Goal: Task Accomplishment & Management: Use online tool/utility

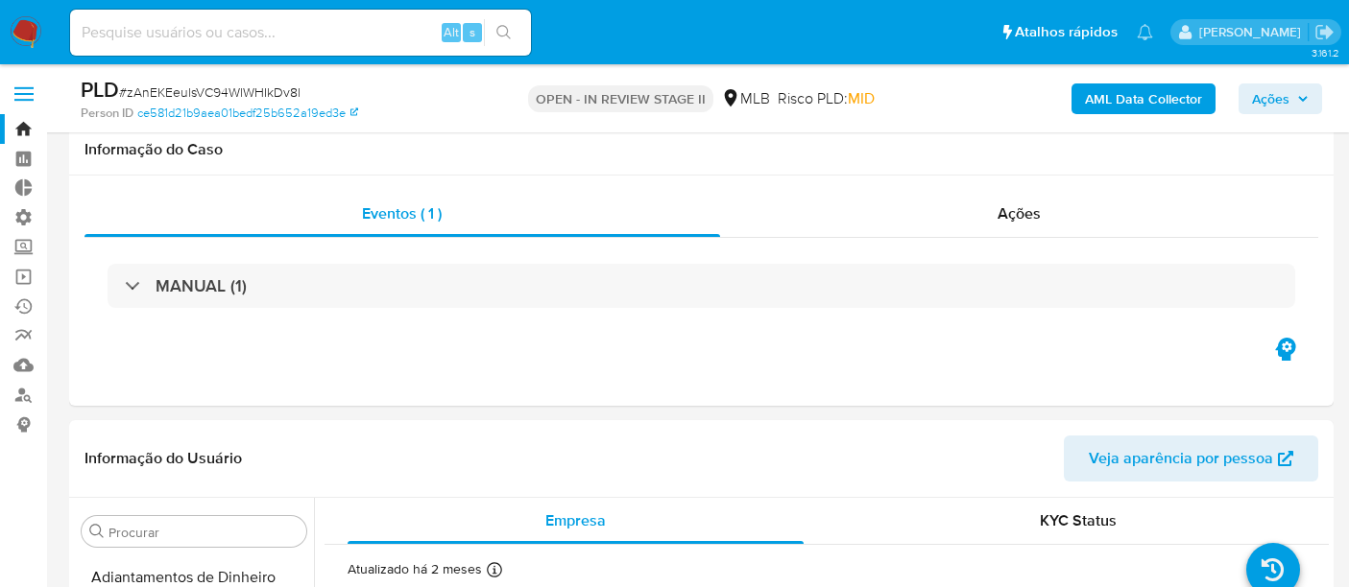
select select "10"
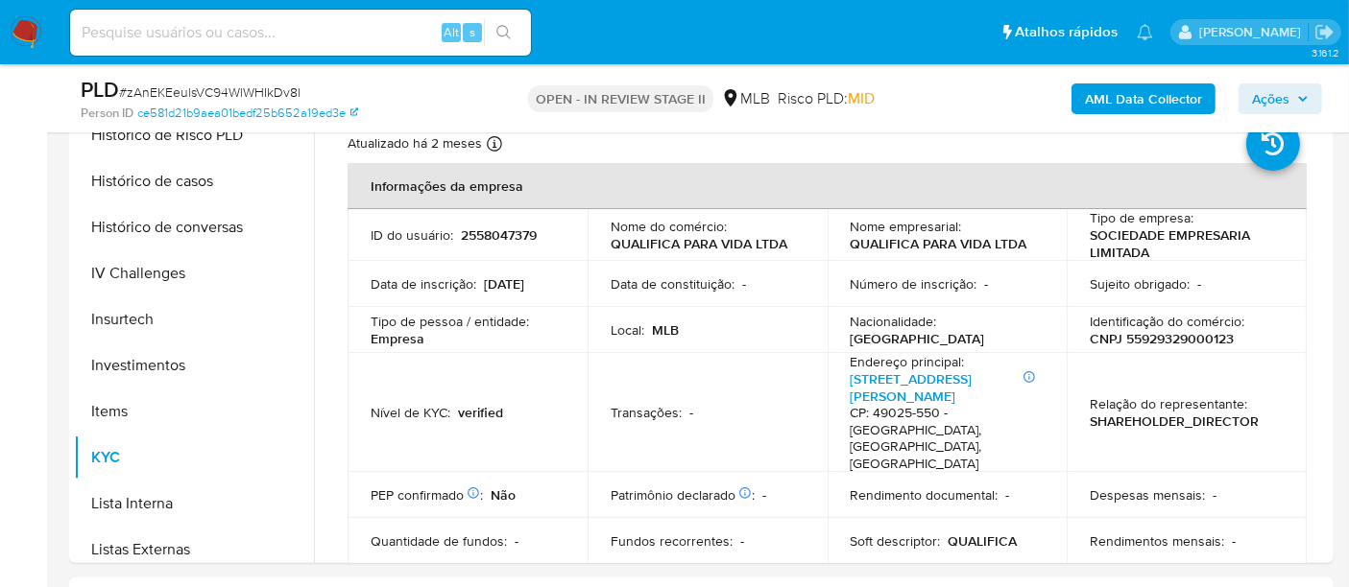
scroll to position [674, 0]
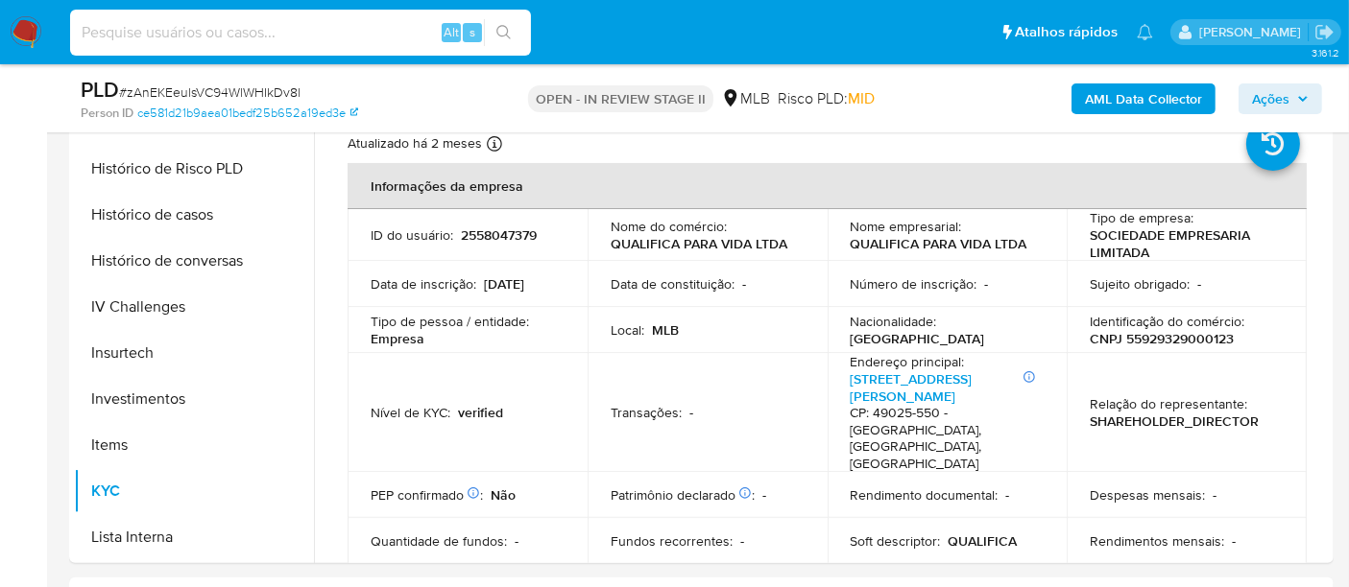
click at [117, 42] on input at bounding box center [300, 32] width 461 height 25
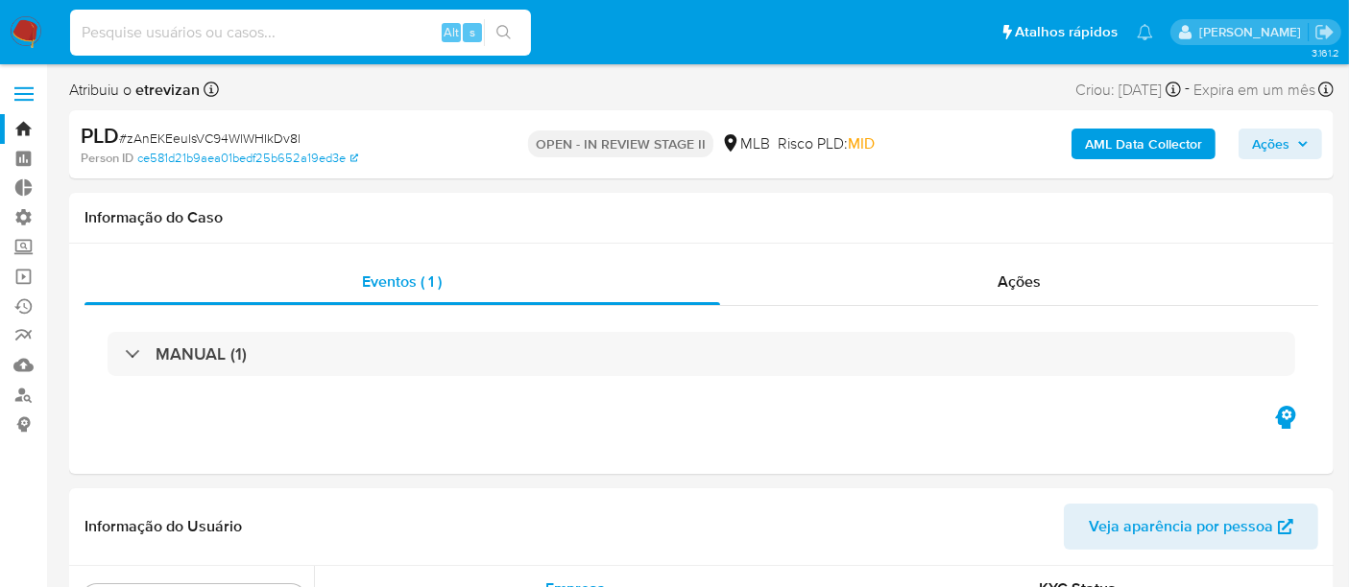
scroll to position [0, 0]
click at [27, 125] on link "Bandeja" at bounding box center [114, 129] width 228 height 30
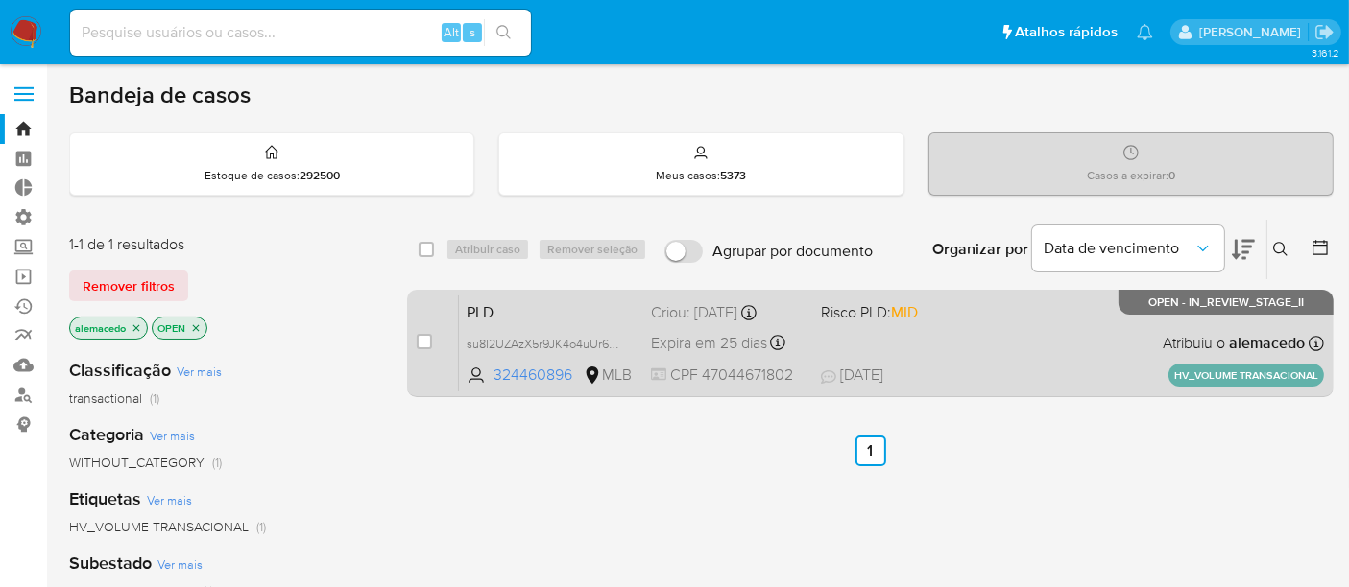
click at [1054, 343] on div "PLD su8I2UZAzX5r9JK4o4uUr64E 324460896 MLB Risco PLD: MID Criou: 12/09/2025 Cri…" at bounding box center [891, 343] width 865 height 97
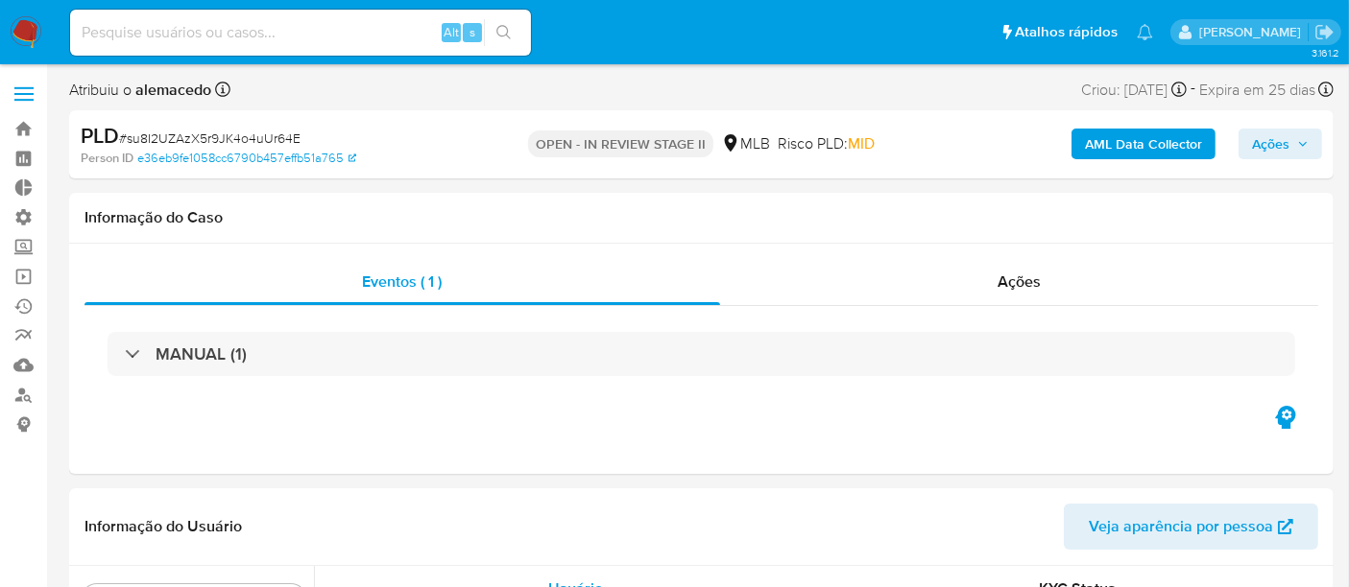
scroll to position [994, 0]
select select "10"
click at [1038, 278] on span "Ações" at bounding box center [1018, 282] width 43 height 22
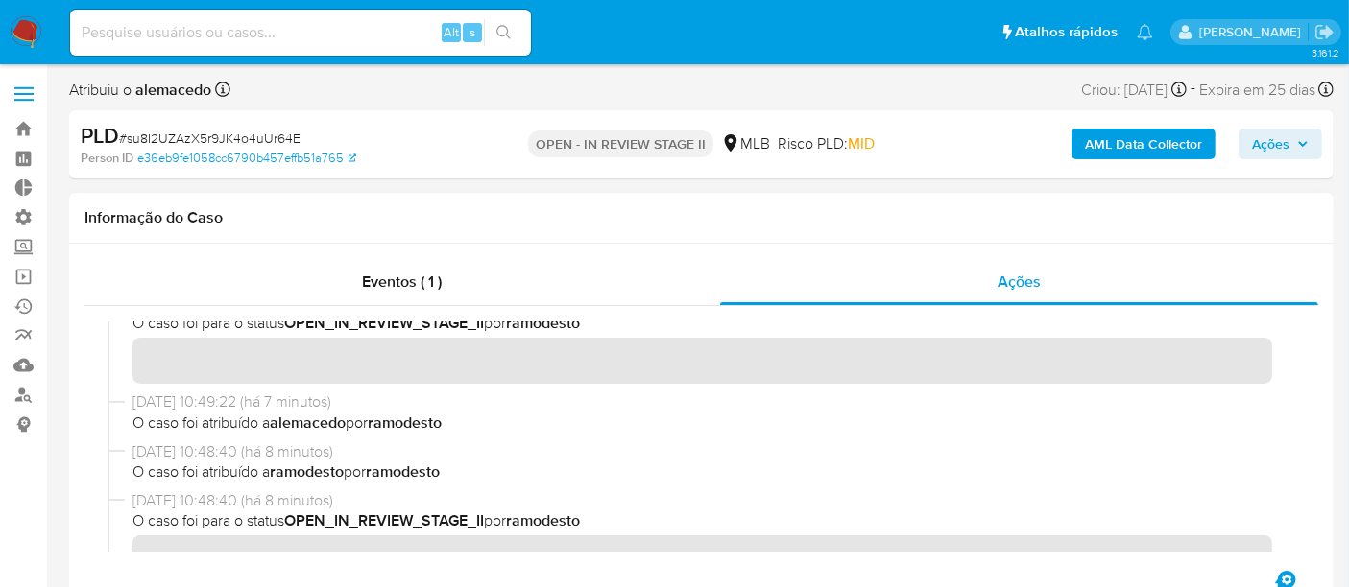
scroll to position [0, 0]
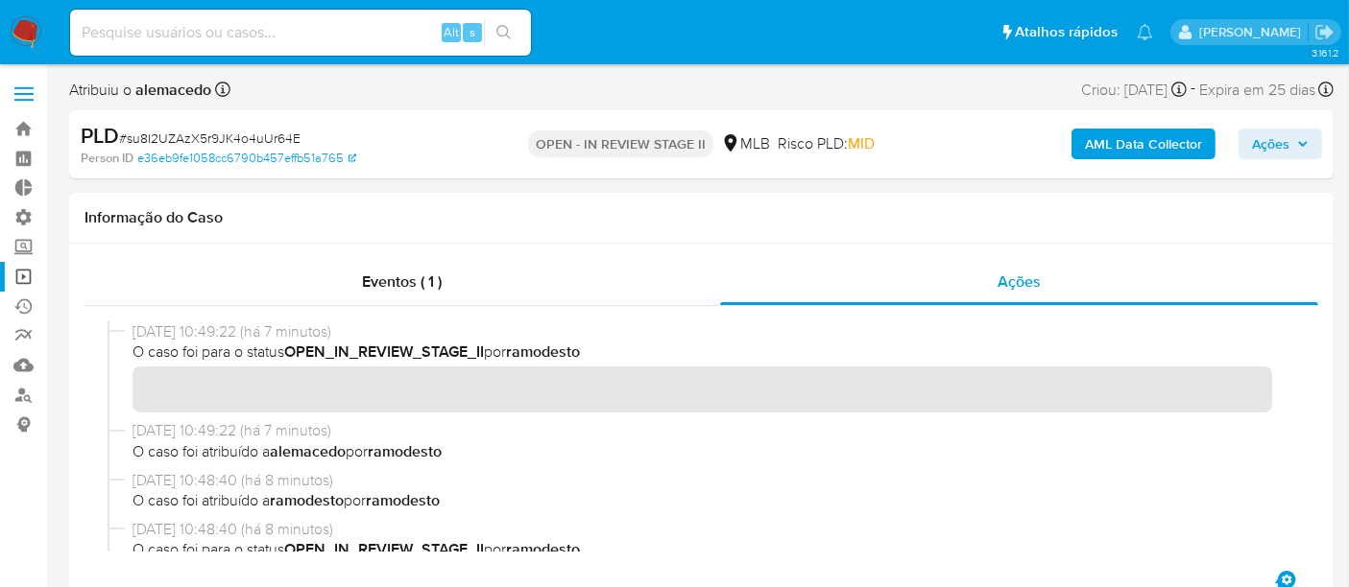
click at [16, 262] on link "Operações em massa" at bounding box center [114, 277] width 228 height 30
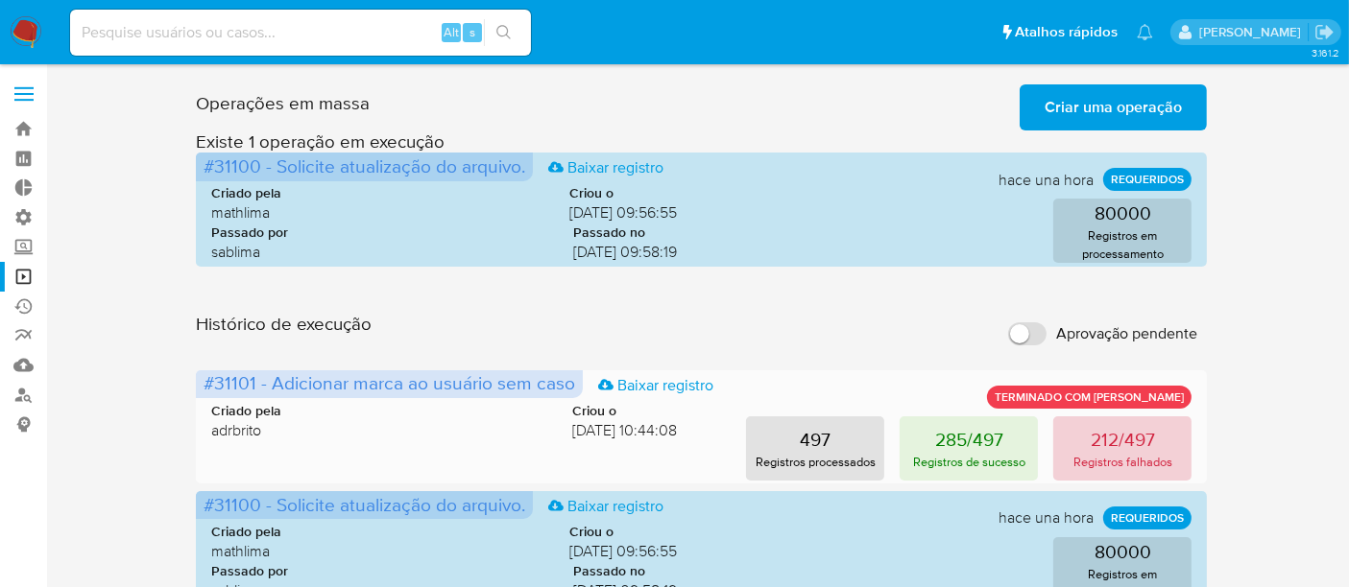
click at [1078, 470] on p "Registros falhados" at bounding box center [1122, 462] width 99 height 18
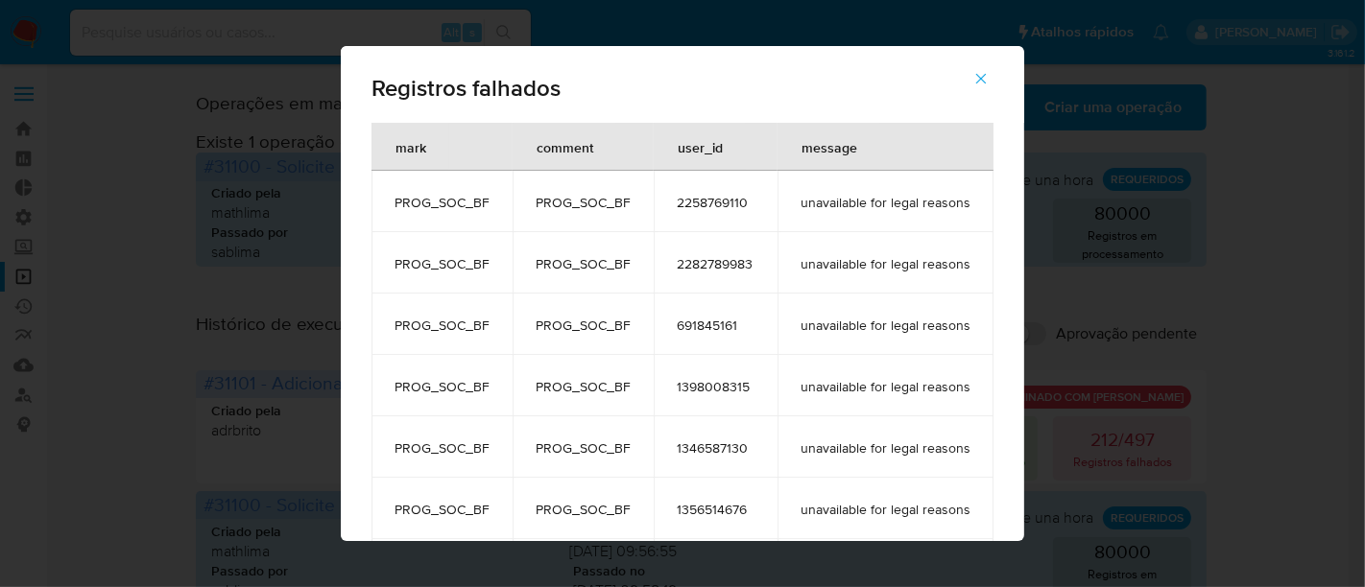
click at [990, 84] on icon "button" at bounding box center [980, 78] width 17 height 17
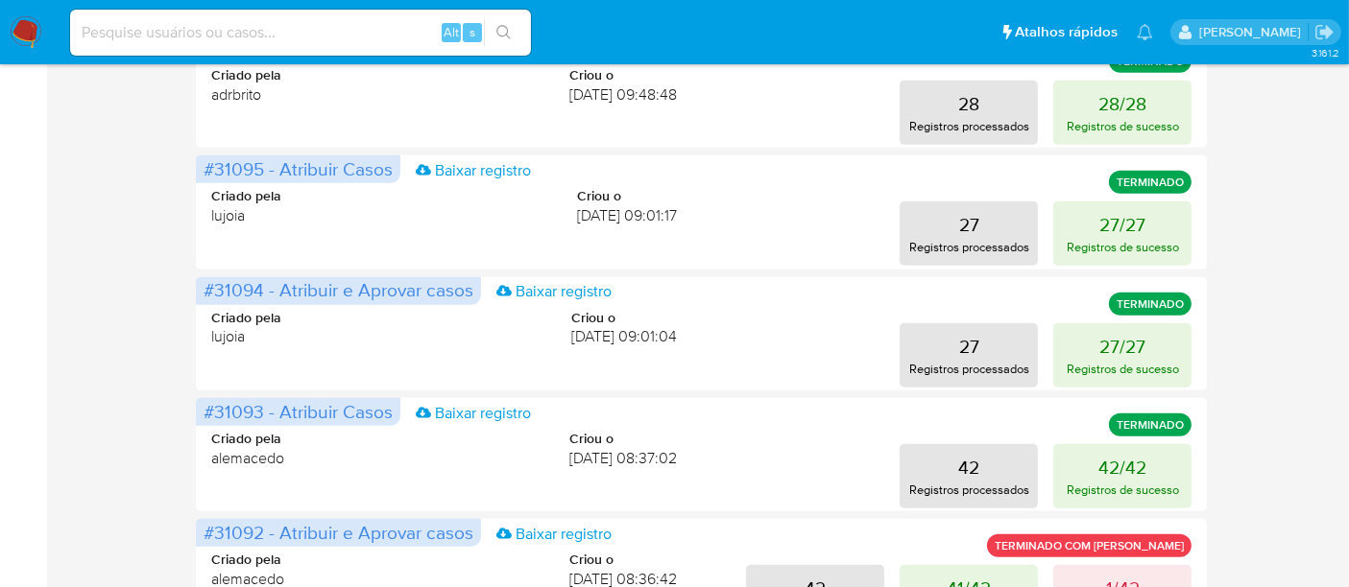
scroll to position [1066, 0]
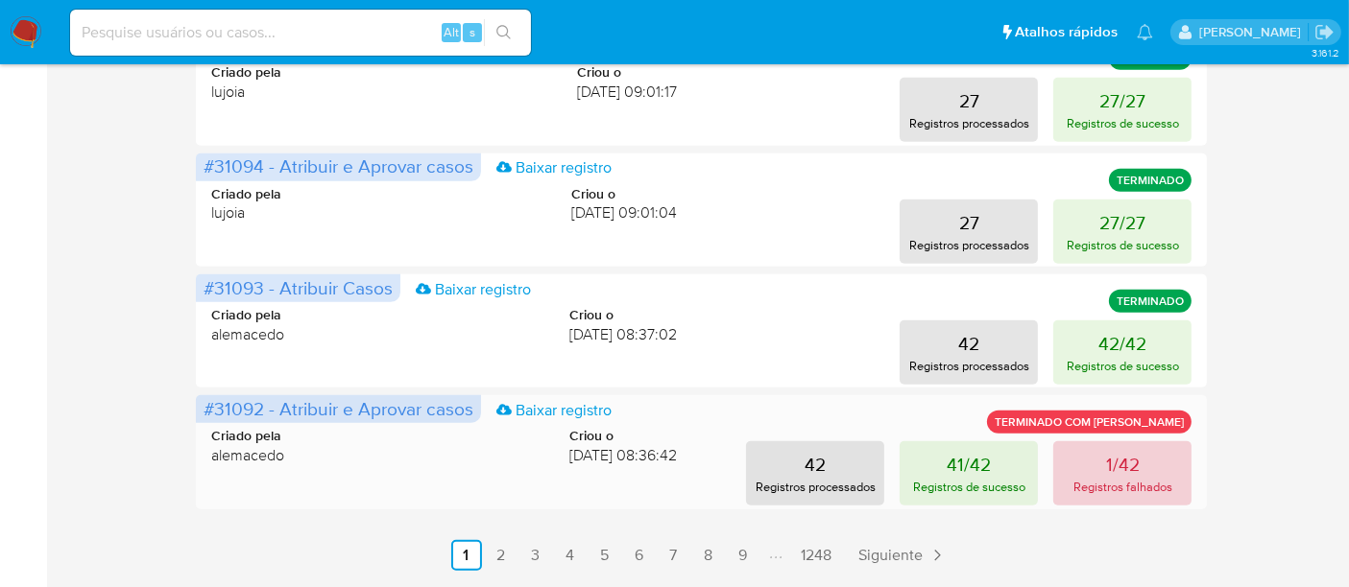
click at [1117, 465] on p "1/42" at bounding box center [1123, 464] width 34 height 27
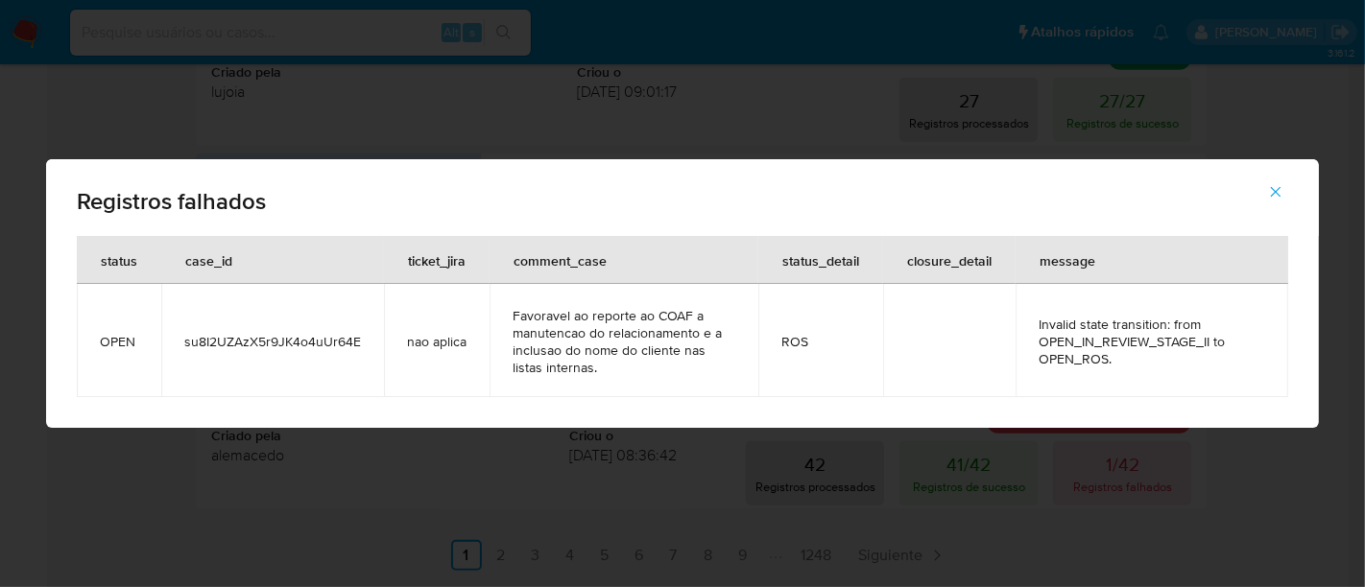
click at [1286, 193] on button "button" at bounding box center [1275, 192] width 67 height 46
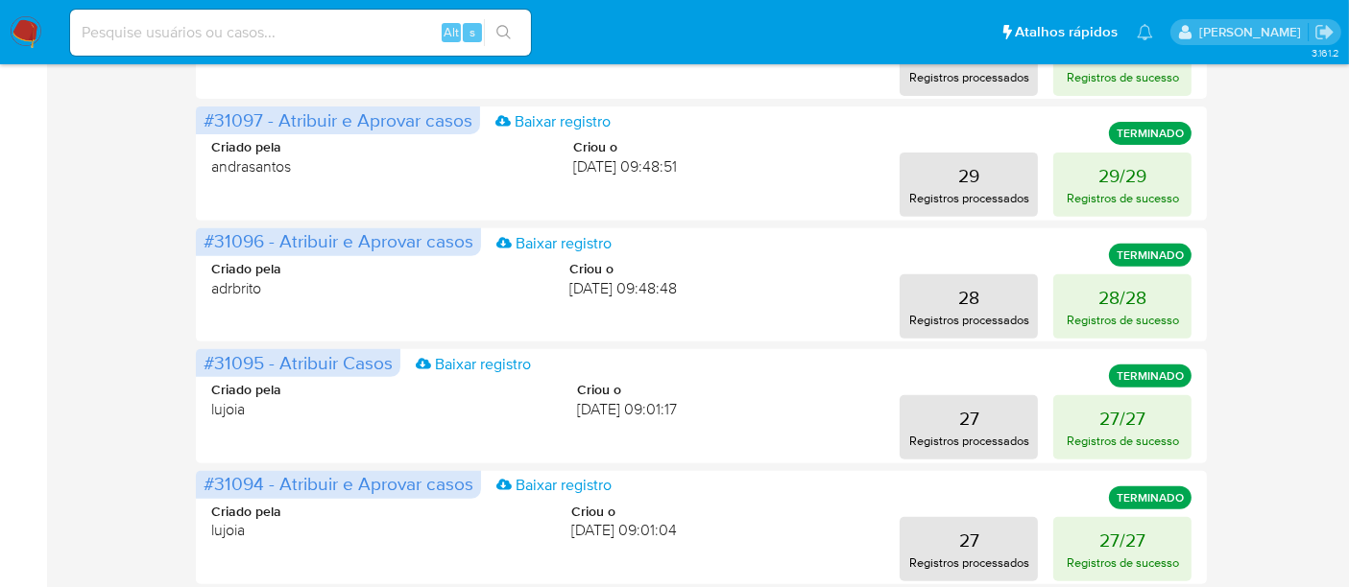
scroll to position [746, 0]
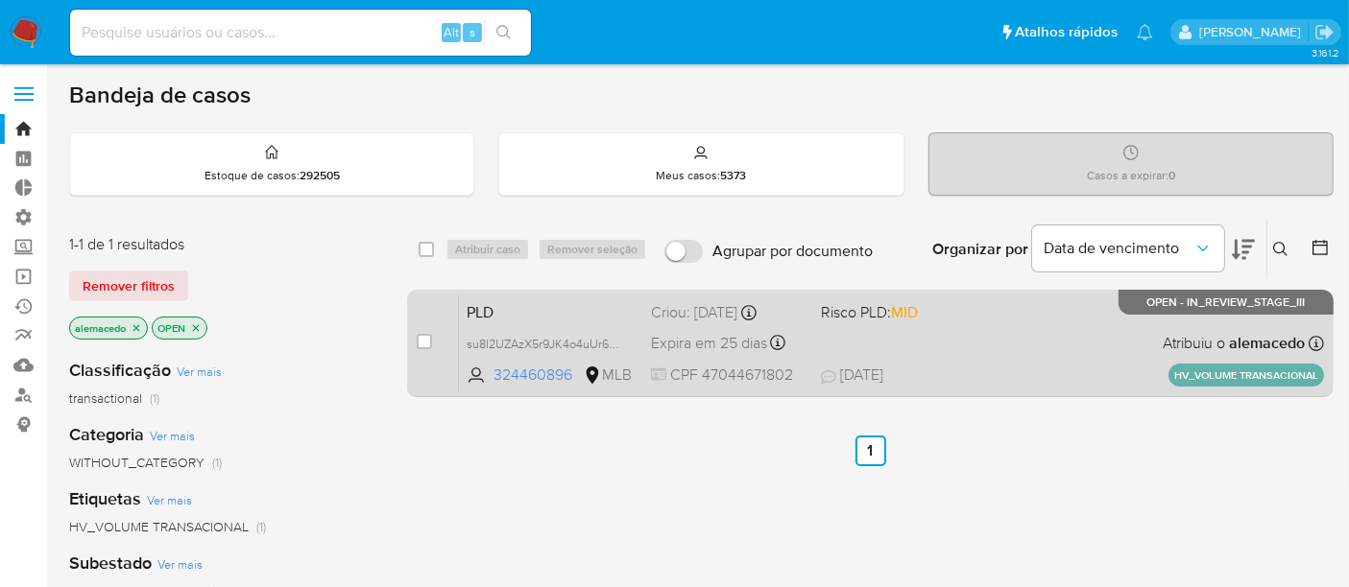
click at [972, 356] on div "PLD su8I2UZAzX5r9JK4o4uUr64E 324460896 MLB Risco PLD: MID Criou: 12/09/2025 Cri…" at bounding box center [891, 343] width 865 height 97
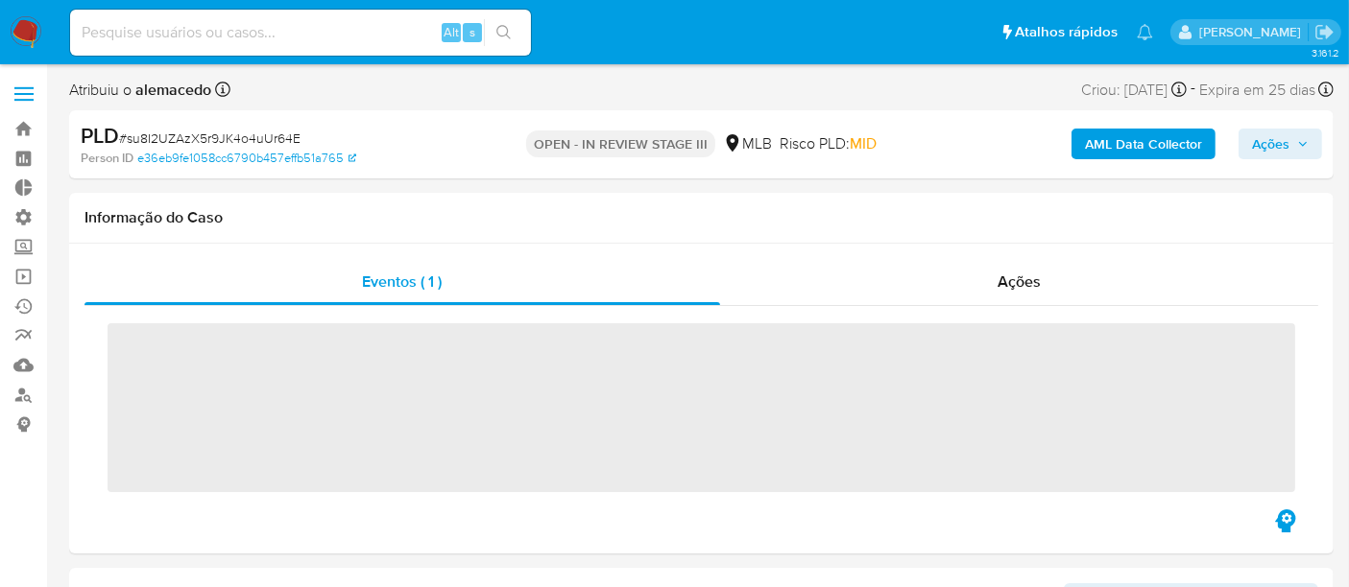
scroll to position [994, 0]
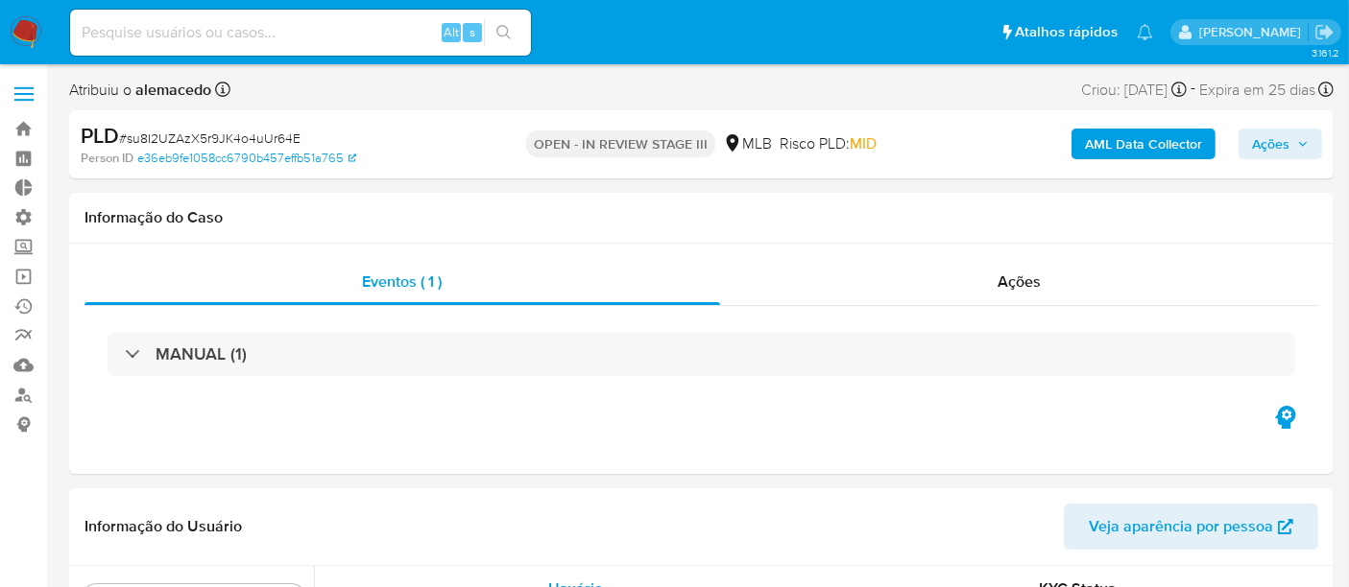
select select "10"
click at [1036, 283] on span "Ações" at bounding box center [1018, 282] width 43 height 22
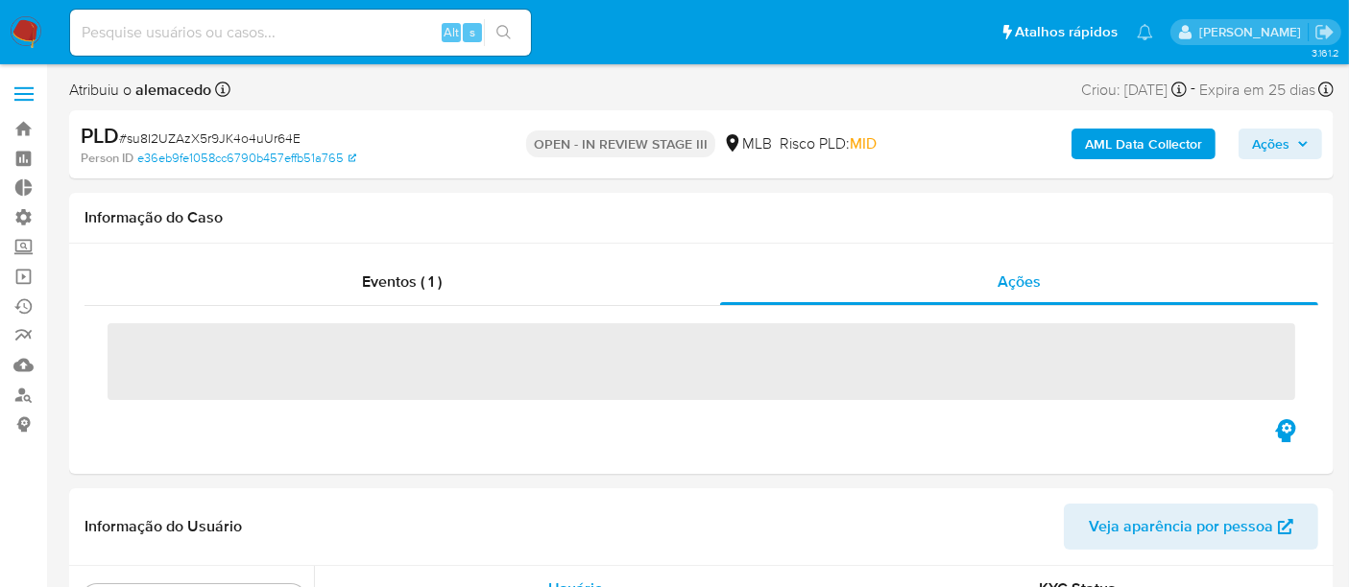
click at [1293, 129] on button "Ações" at bounding box center [1280, 144] width 84 height 31
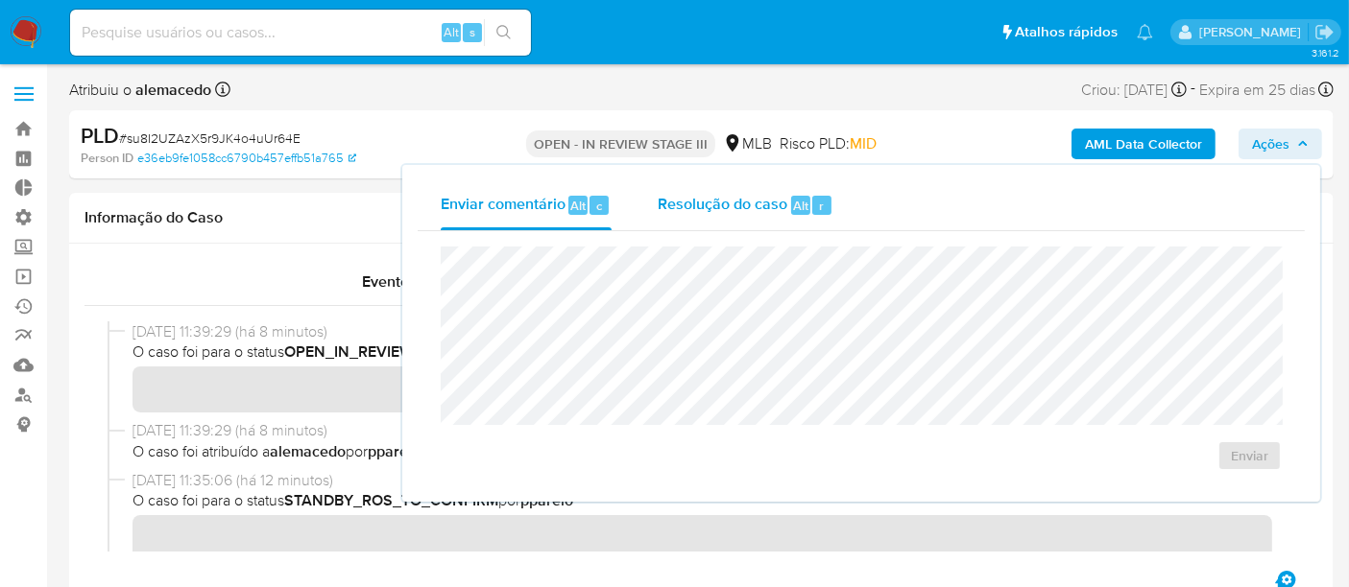
click at [756, 205] on span "Resolução do caso" at bounding box center [722, 205] width 130 height 22
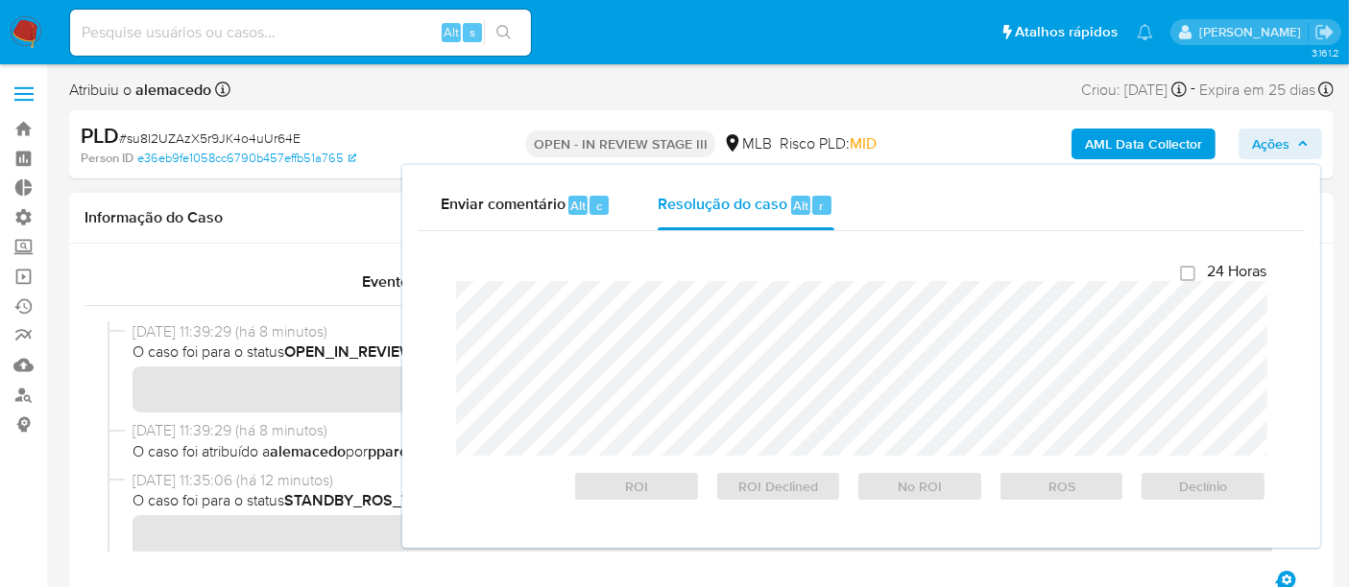
click at [298, 462] on div "02/10/2025 11:39:29 (há 8 minutos) O caso foi atribuído a alemacedo por pparelo" at bounding box center [700, 444] width 1187 height 49
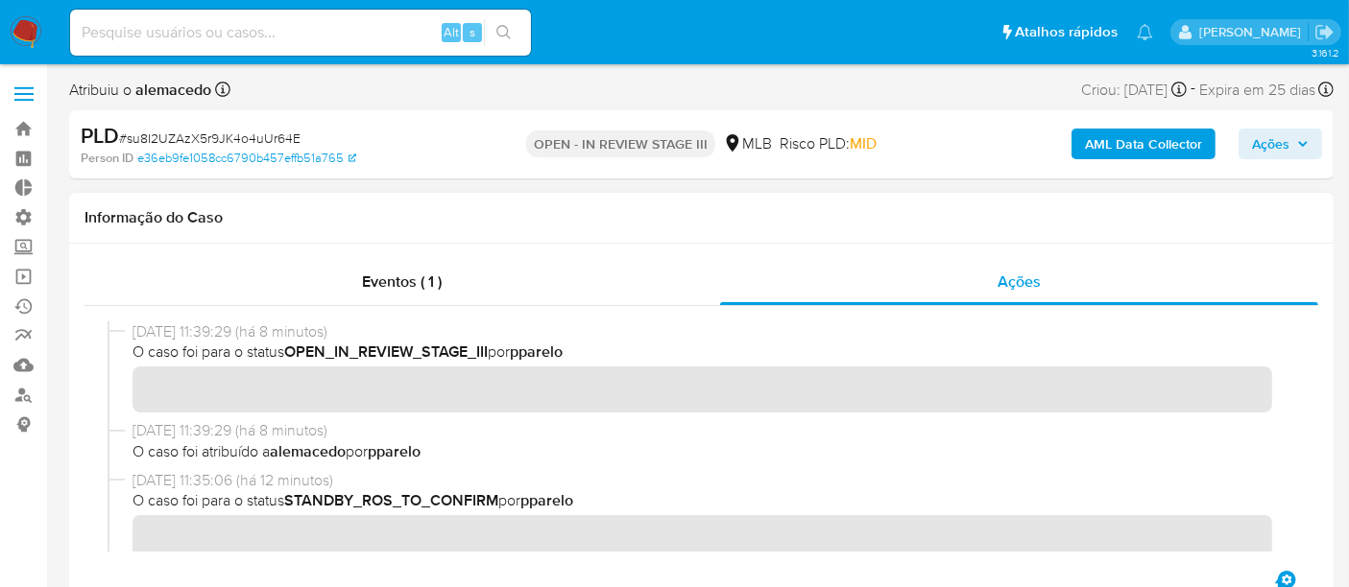
scroll to position [107, 0]
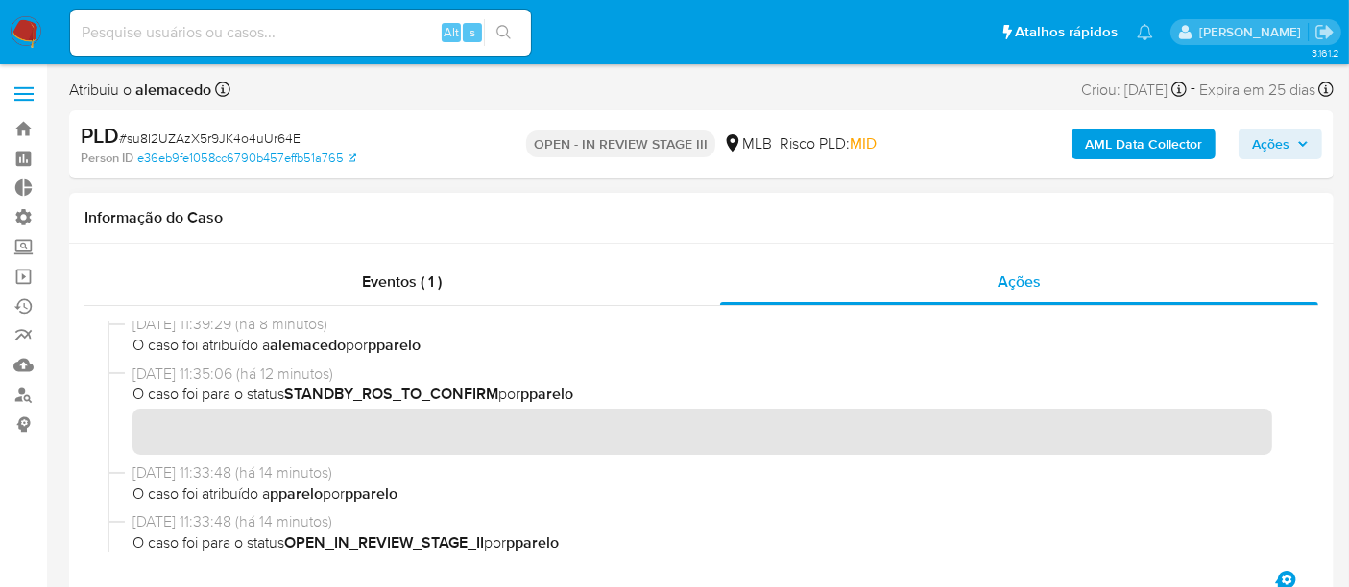
click at [541, 437] on div "02/10/2025 11:35:06 (há 12 minutos) O caso foi para o status STANDBY_ROS_TO_CON…" at bounding box center [700, 413] width 1187 height 99
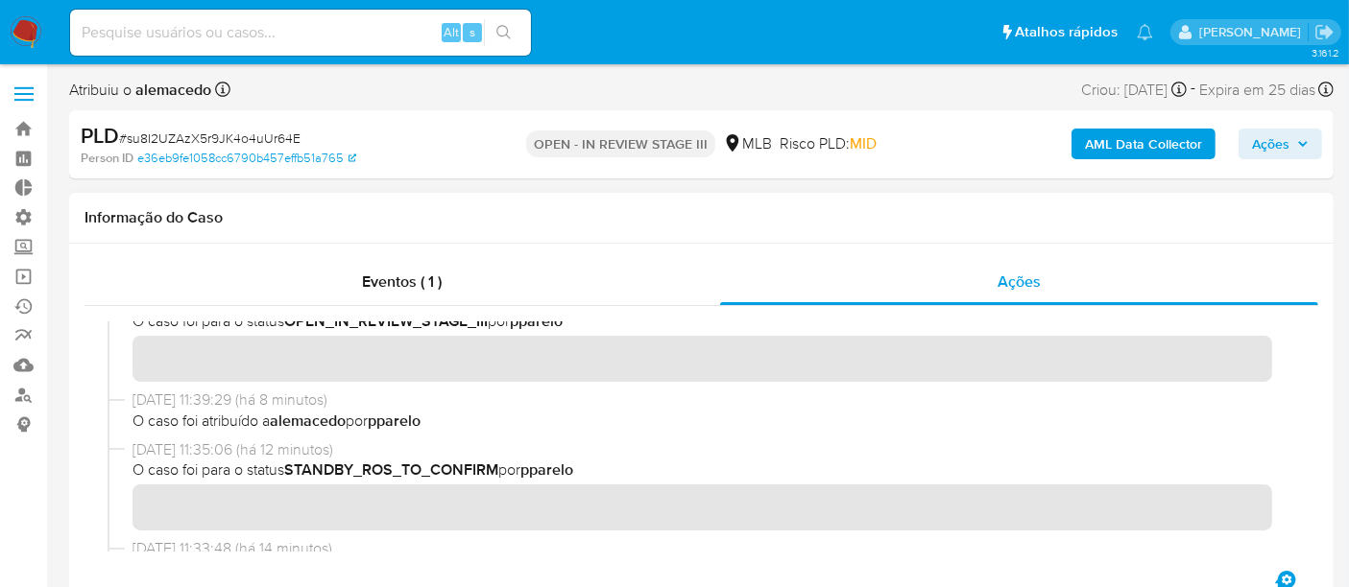
scroll to position [0, 0]
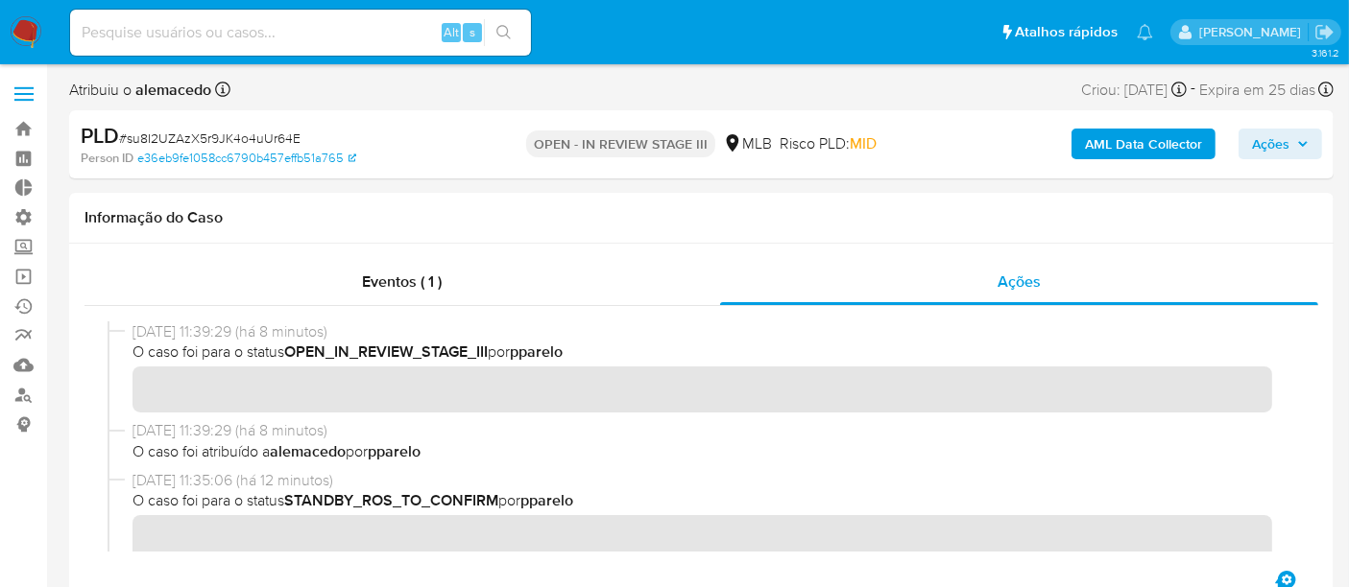
click at [1273, 143] on span "Ações" at bounding box center [1270, 144] width 37 height 31
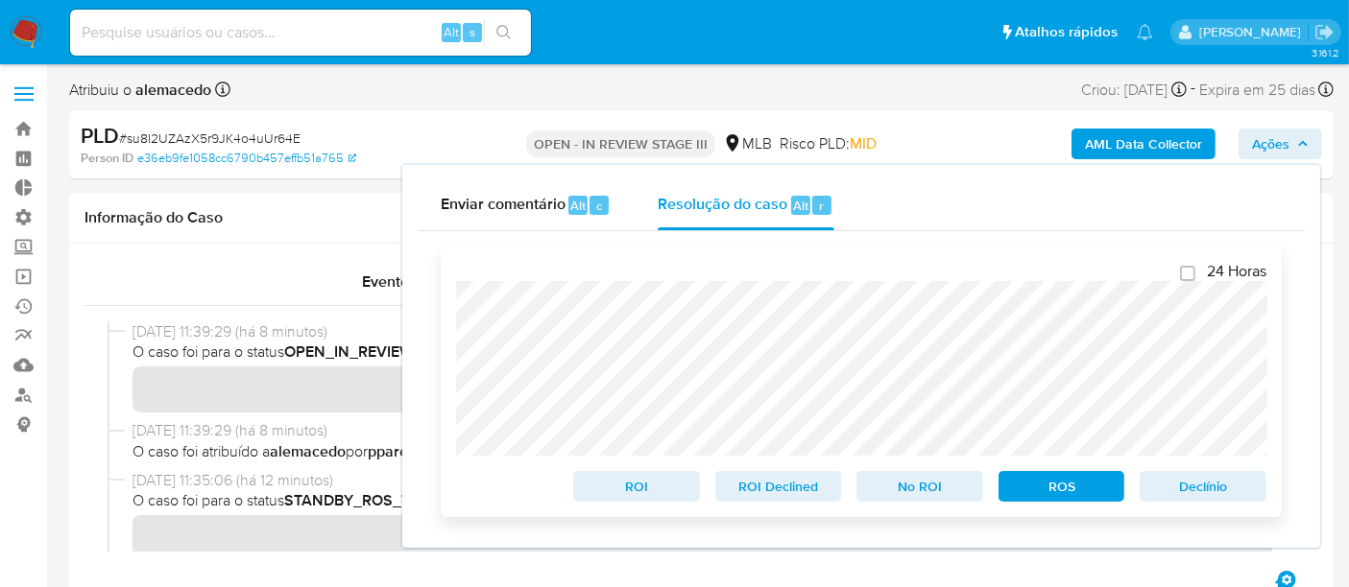
click at [1055, 484] on span "ROS" at bounding box center [1062, 486] width 100 height 27
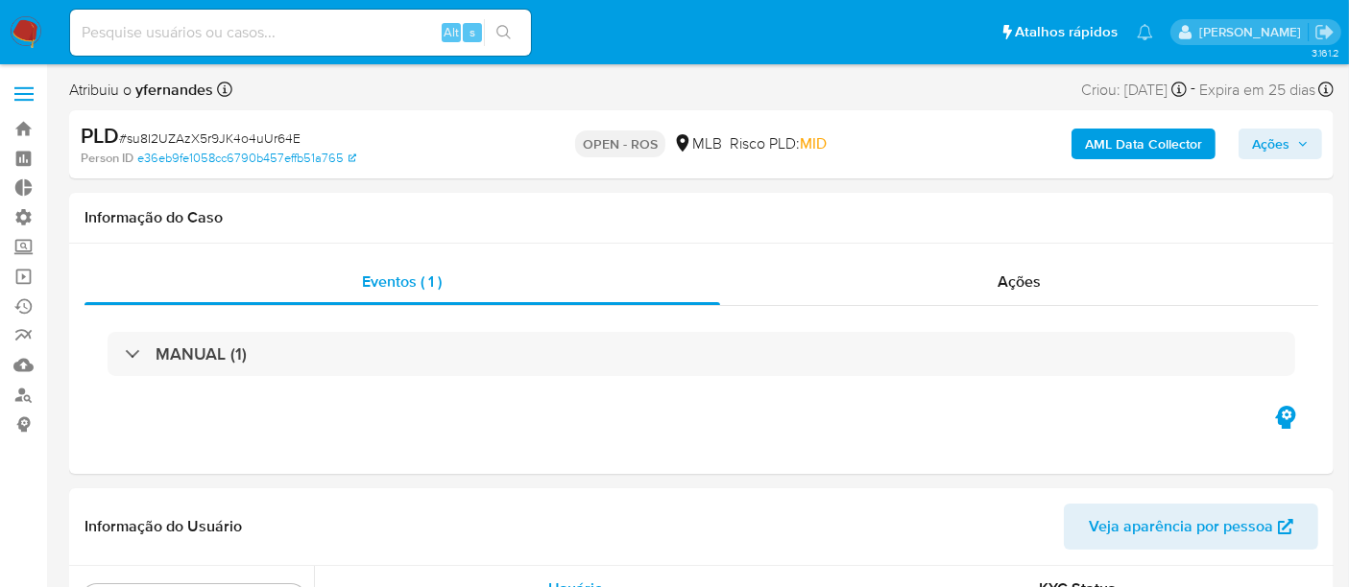
scroll to position [994, 0]
select select "10"
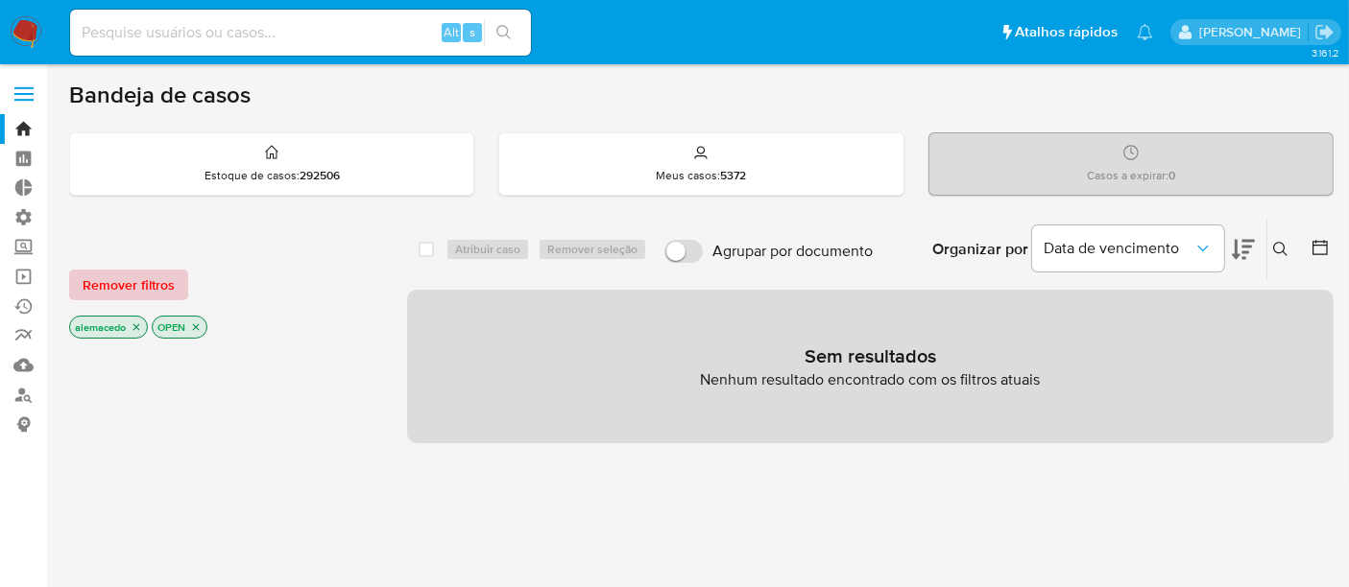
click at [96, 285] on span "Remover filtros" at bounding box center [129, 285] width 92 height 27
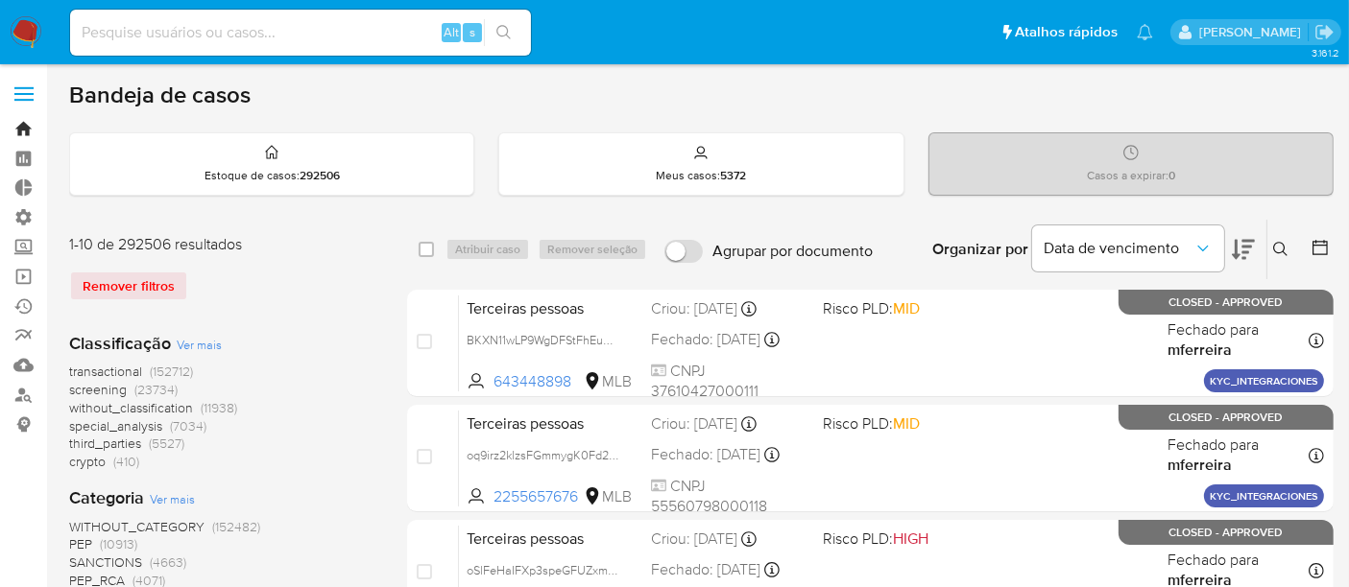
click at [17, 127] on link "Bandeja" at bounding box center [114, 129] width 228 height 30
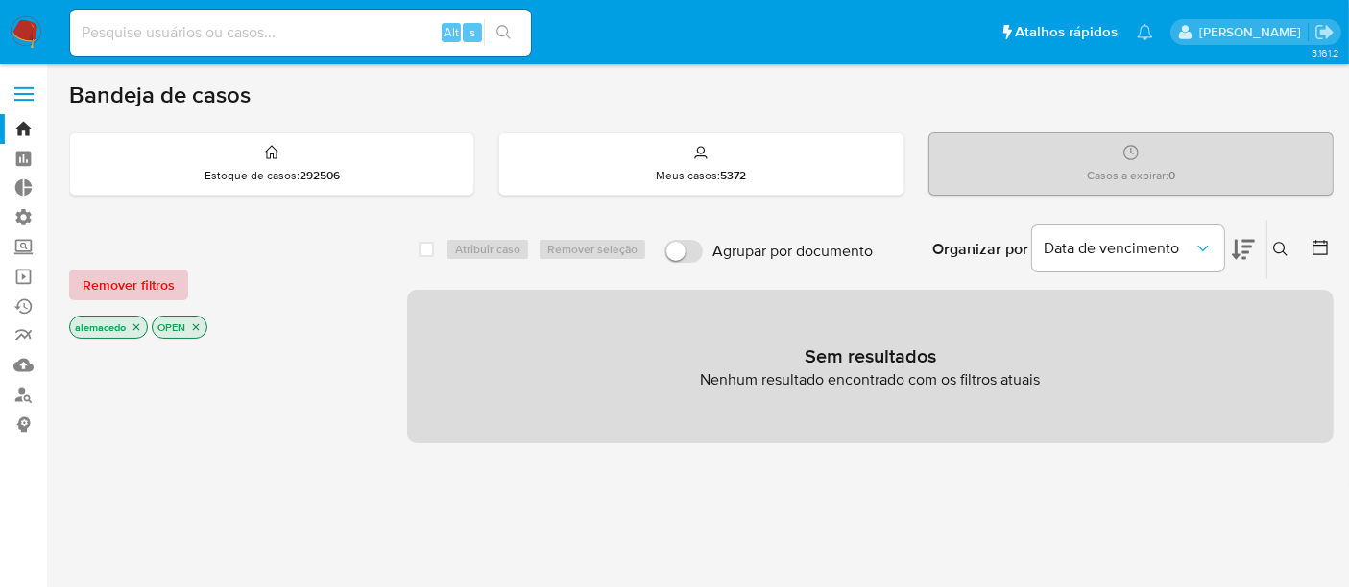
click at [139, 288] on span "Remover filtros" at bounding box center [129, 285] width 92 height 27
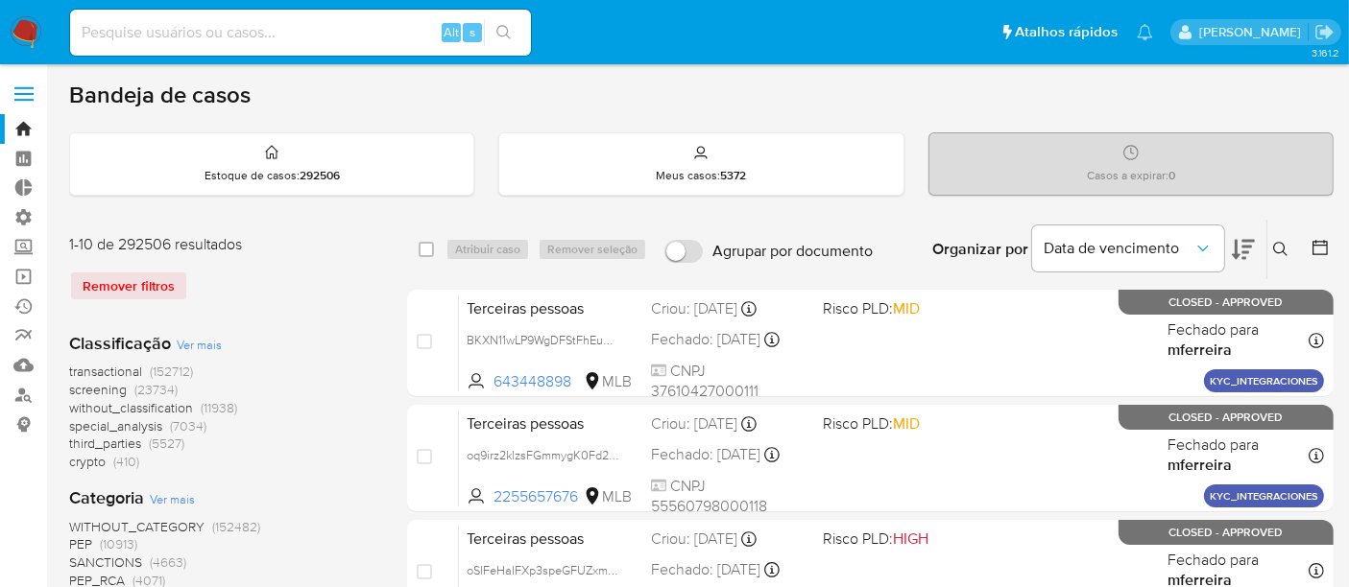
click at [1278, 253] on icon at bounding box center [1280, 249] width 15 height 15
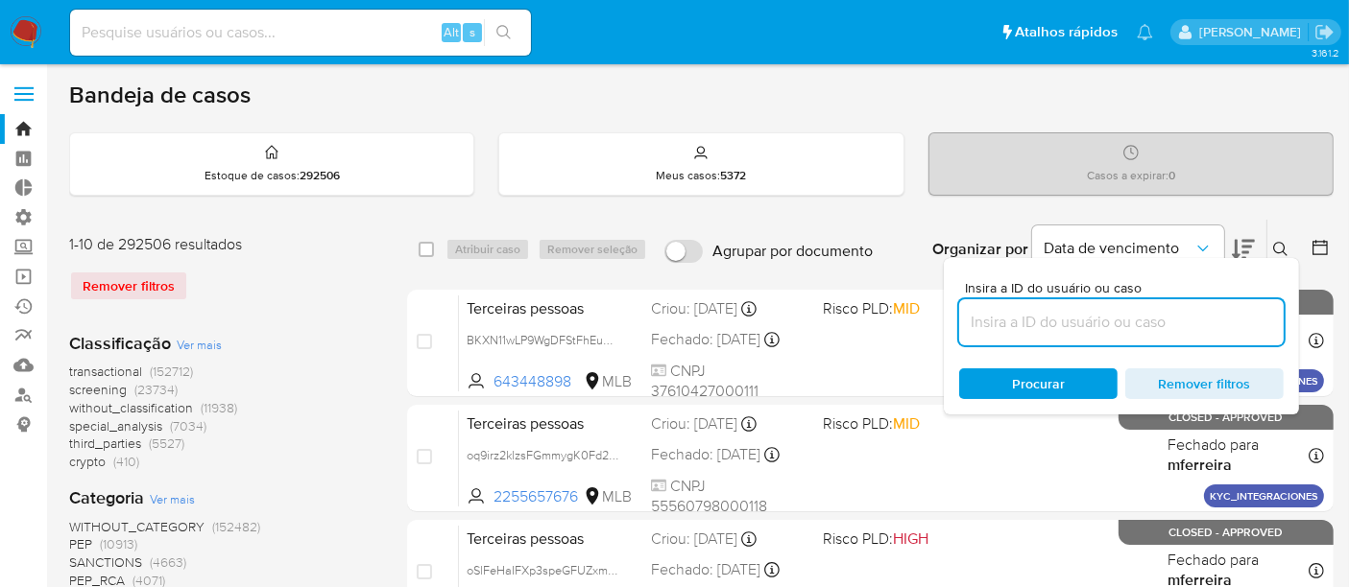
click at [1108, 314] on input at bounding box center [1121, 322] width 324 height 25
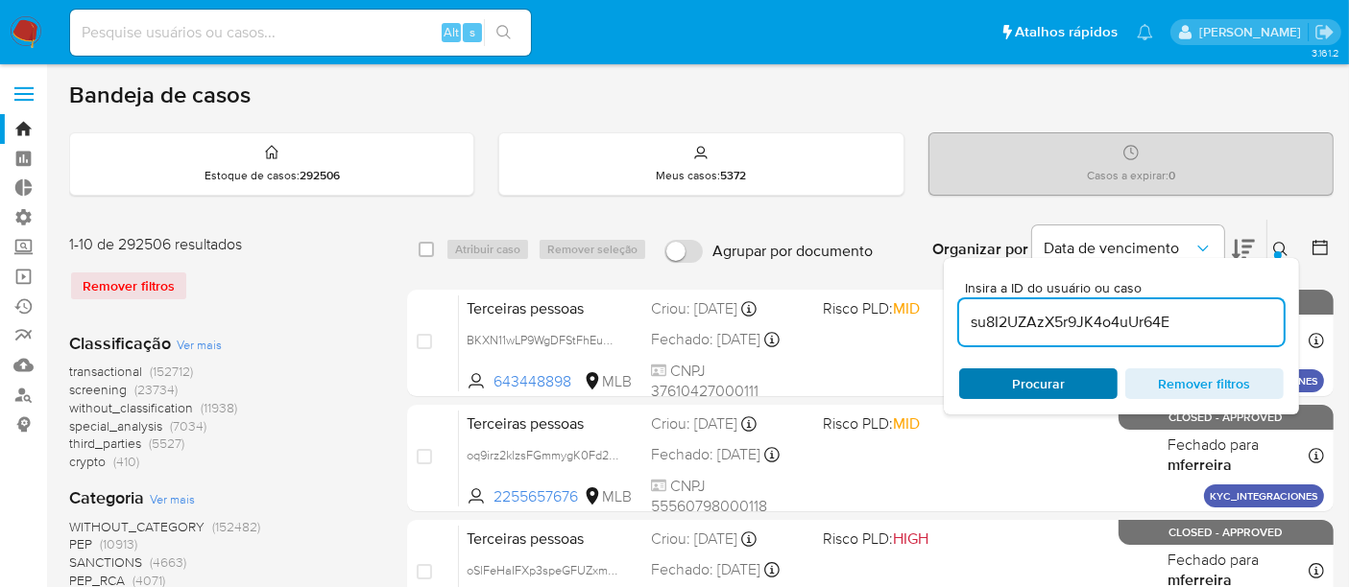
type input "su8I2UZAzX5r9JK4o4uUr64E"
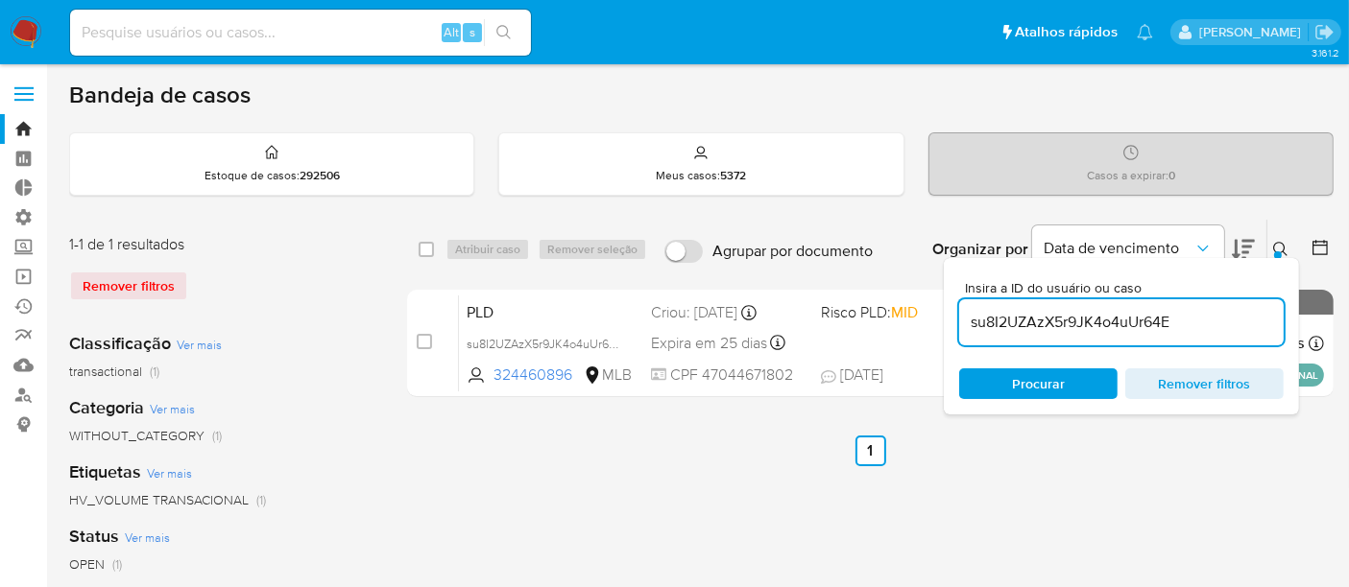
click at [1047, 378] on span "Procurar" at bounding box center [1038, 384] width 53 height 31
click at [1275, 253] on div at bounding box center [1278, 255] width 8 height 8
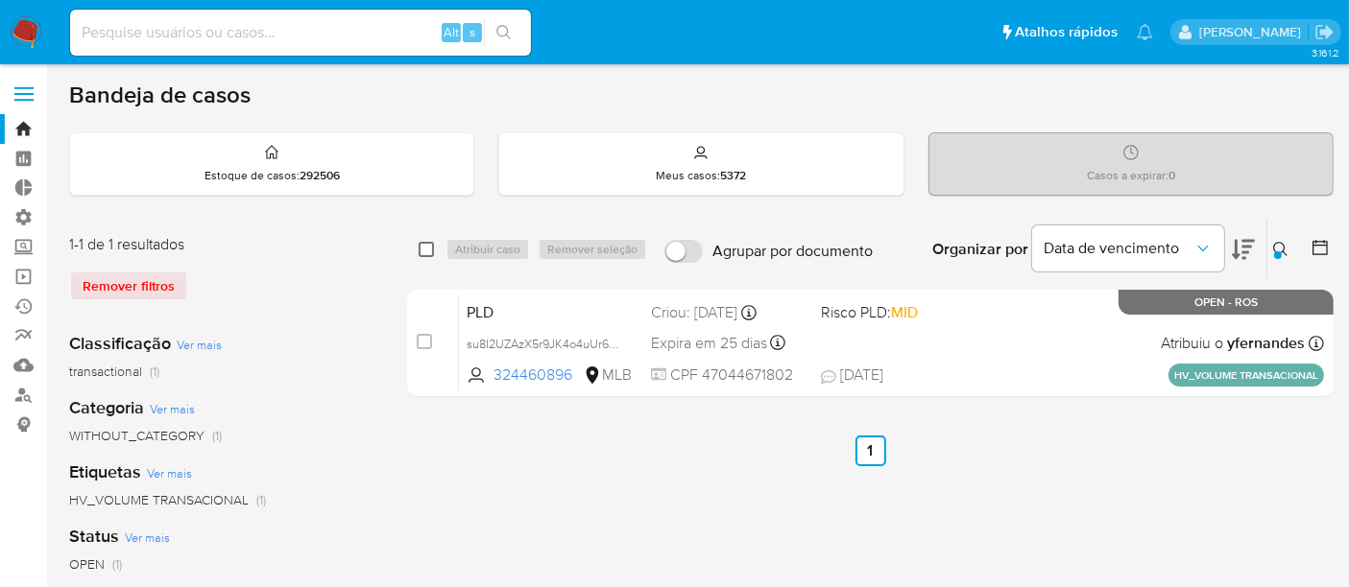
click at [427, 245] on input "checkbox" at bounding box center [425, 249] width 15 height 15
checkbox input "true"
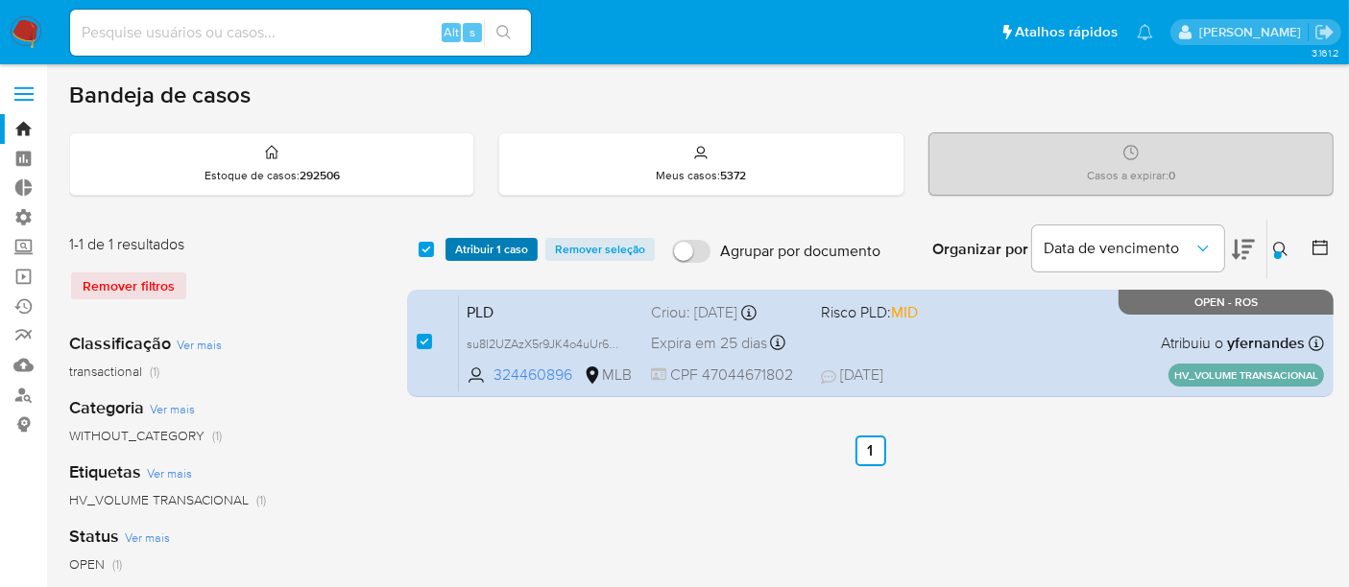
click at [450, 245] on button "Atribuir 1 caso" at bounding box center [491, 249] width 92 height 23
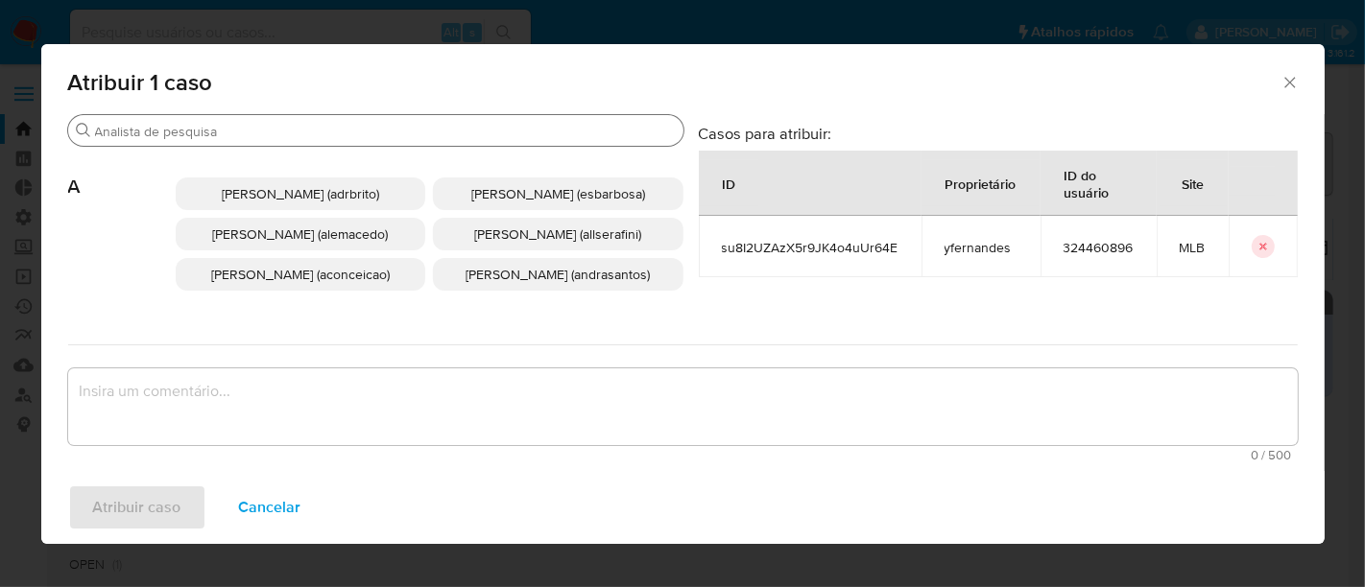
click at [140, 133] on input "Buscar" at bounding box center [385, 131] width 581 height 17
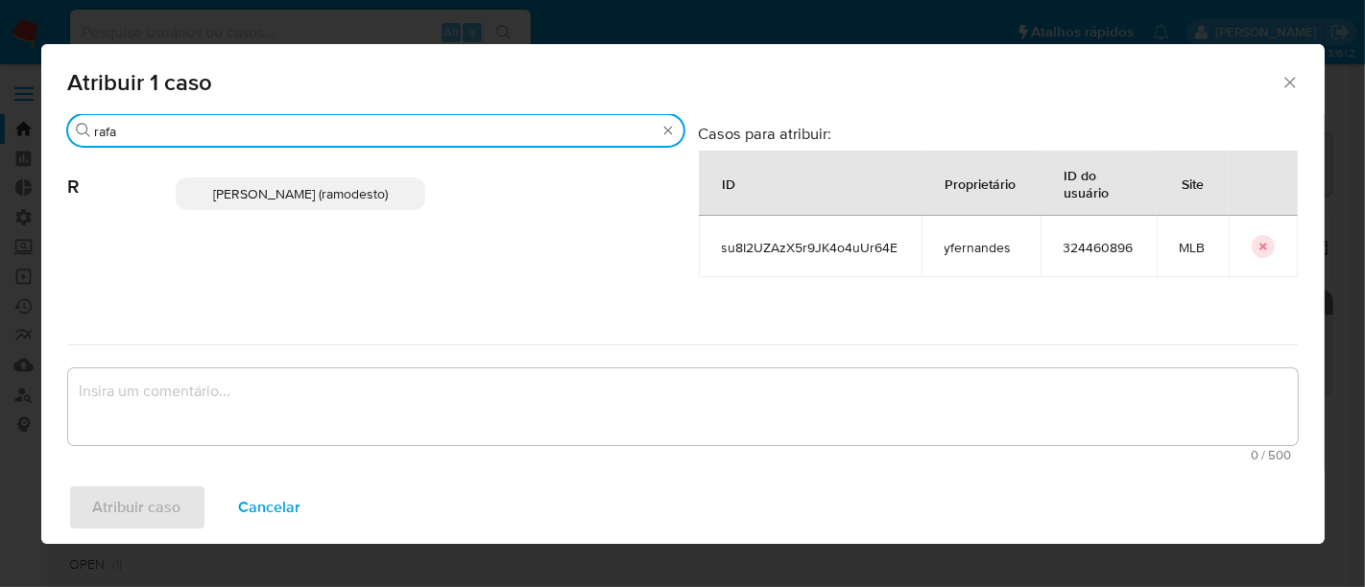
type input "rafa"
click at [304, 203] on span "[PERSON_NAME] (ramodesto)" at bounding box center [300, 193] width 175 height 19
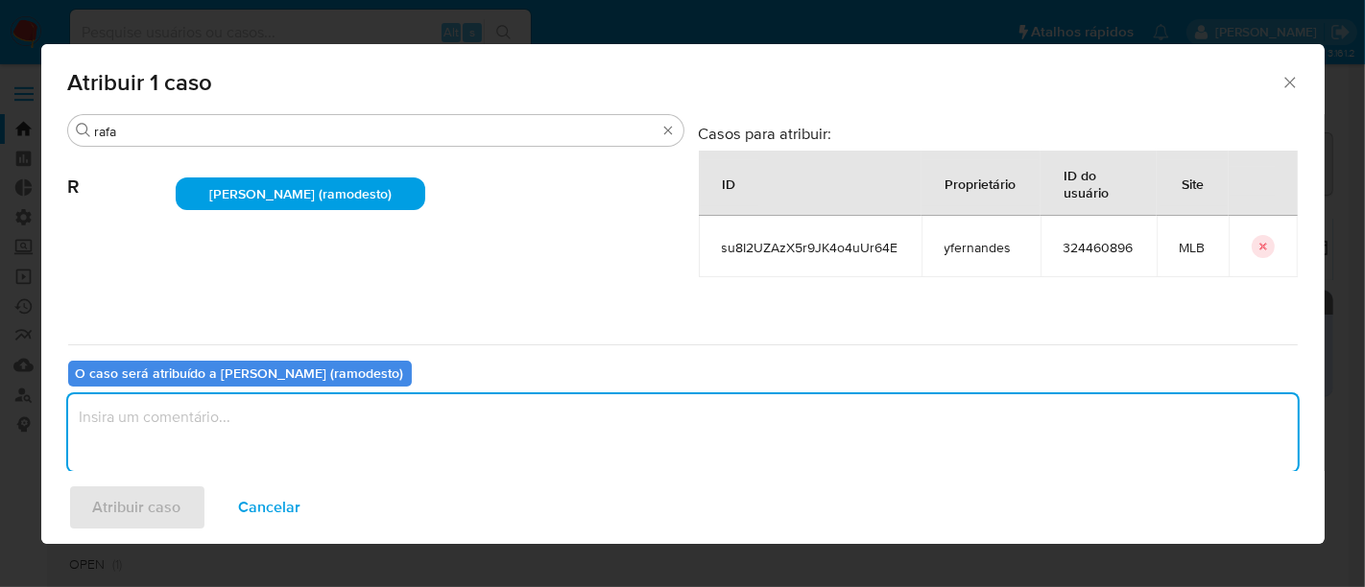
click at [223, 414] on textarea "assign-modal" at bounding box center [683, 432] width 1230 height 77
type textarea "a"
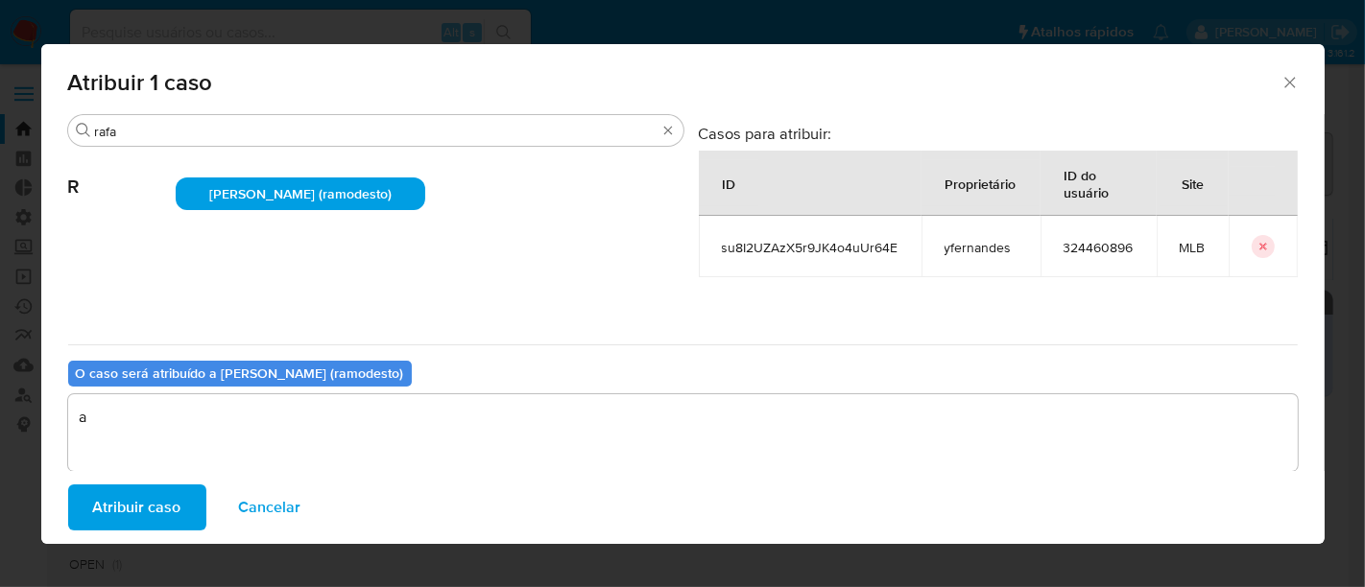
click at [163, 489] on span "Atribuir caso" at bounding box center [137, 508] width 88 height 42
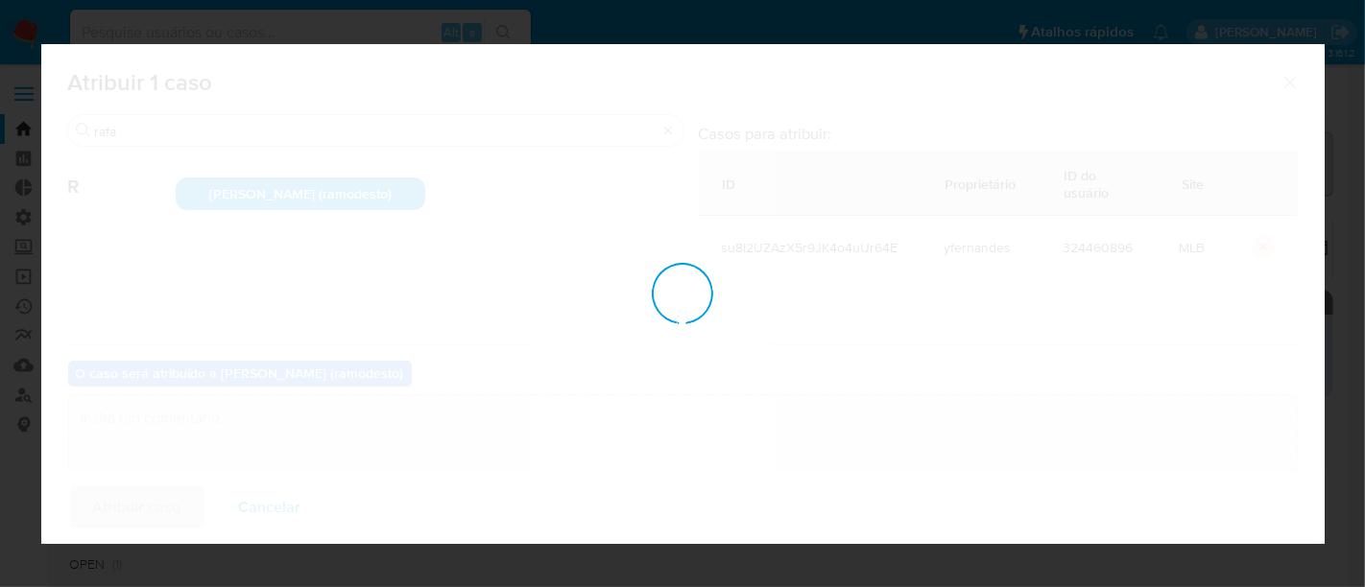
checkbox input "false"
